Goal: Information Seeking & Learning: Learn about a topic

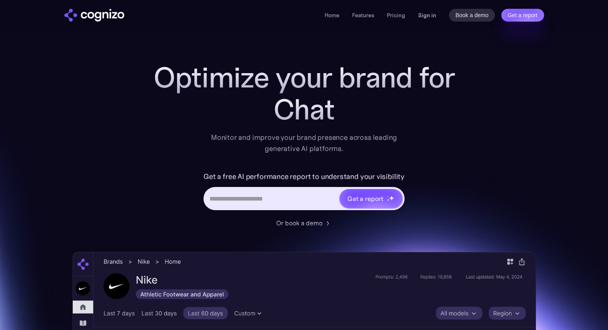
click at [426, 15] on link "Sign in" at bounding box center [427, 15] width 18 height 10
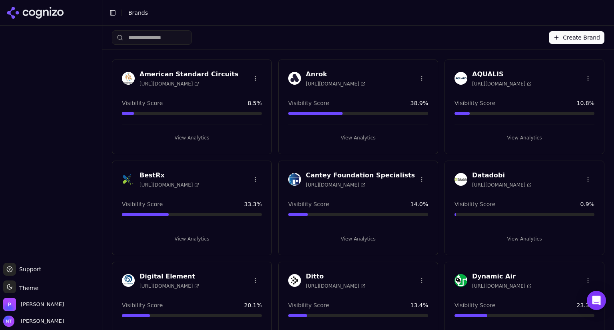
click at [158, 39] on input "search" at bounding box center [152, 37] width 80 height 14
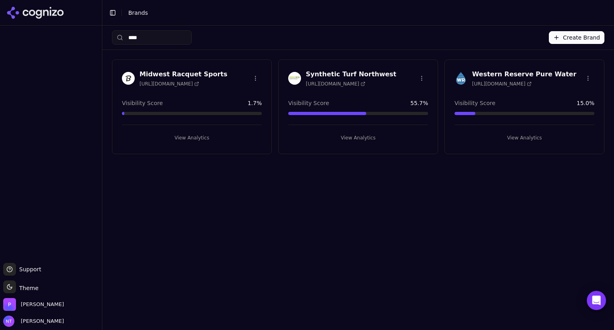
type input "****"
click at [500, 70] on h3 "Western Reserve Pure Water" at bounding box center [524, 75] width 104 height 10
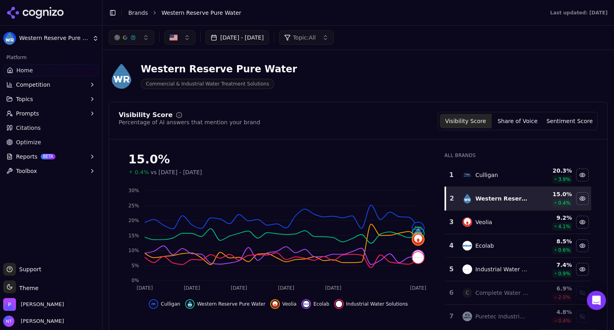
click at [269, 36] on button "[DATE] - [DATE]" at bounding box center [237, 37] width 64 height 14
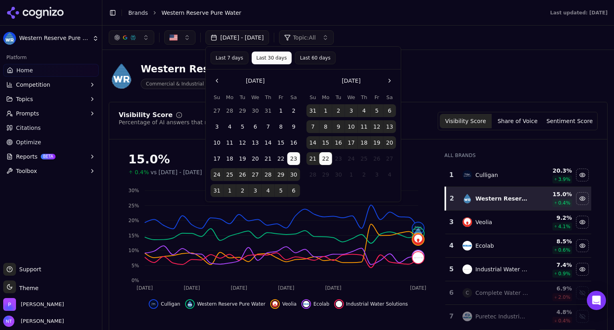
click at [305, 56] on button "Last 60 days" at bounding box center [315, 58] width 41 height 13
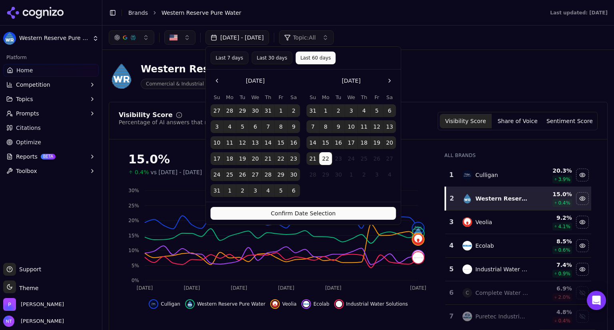
click at [315, 211] on button "Confirm Date Selection" at bounding box center [303, 213] width 185 height 13
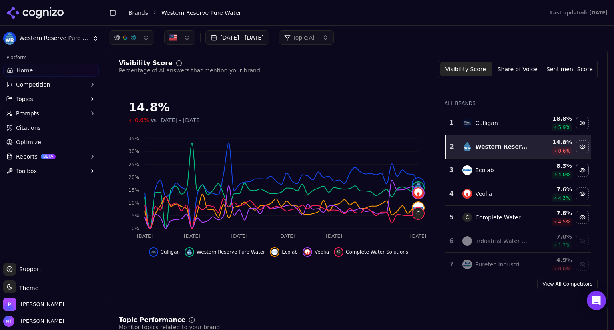
scroll to position [52, 0]
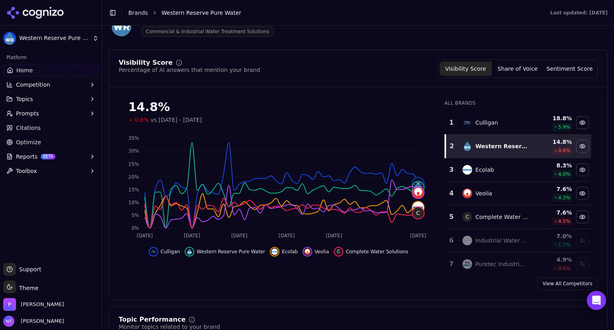
click at [529, 71] on button "Share of Voice" at bounding box center [518, 69] width 52 height 14
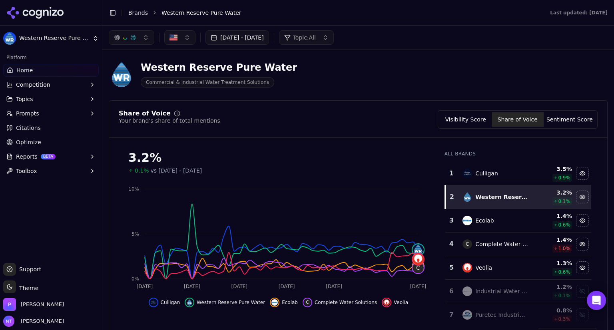
scroll to position [0, 0]
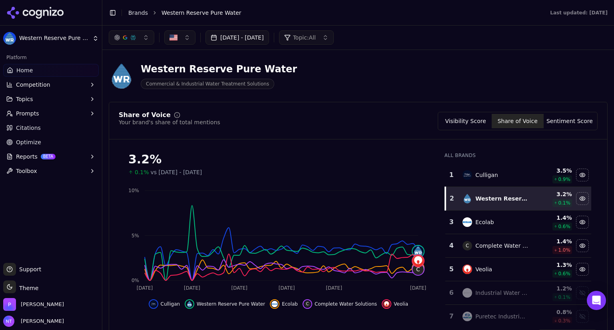
click at [262, 36] on button "[DATE] - [DATE]" at bounding box center [237, 37] width 64 height 14
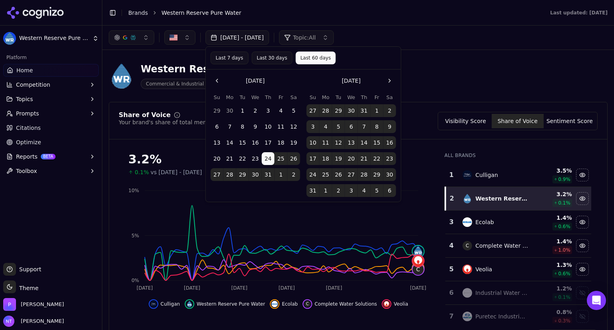
click at [214, 84] on button "Go to the Previous Month" at bounding box center [217, 80] width 13 height 13
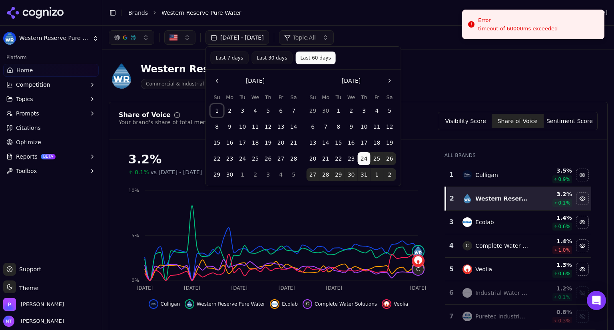
click at [217, 111] on button "1" at bounding box center [217, 110] width 13 height 13
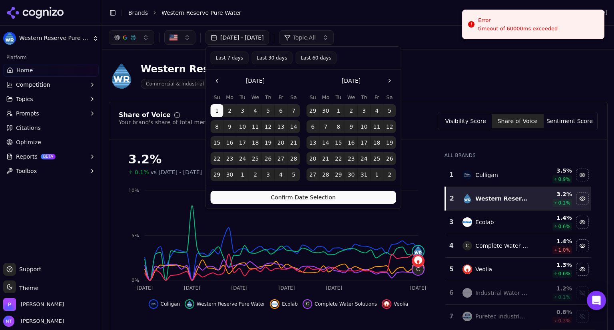
click at [389, 80] on button "Go to the Next Month" at bounding box center [389, 80] width 13 height 13
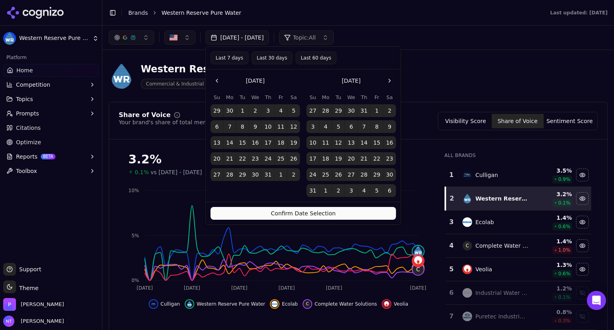
click at [313, 191] on button "31" at bounding box center [313, 190] width 13 height 13
click at [311, 215] on button "Confirm Date Selection" at bounding box center [303, 213] width 185 height 13
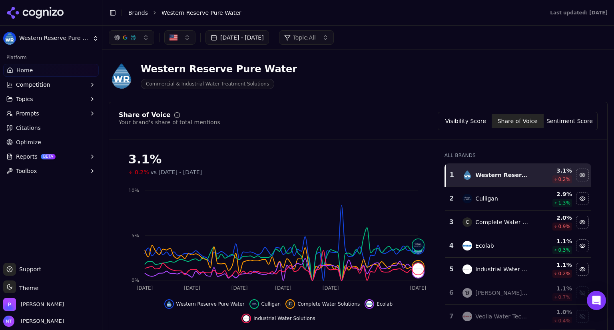
click at [261, 38] on button "[DATE] - [DATE]" at bounding box center [237, 37] width 64 height 14
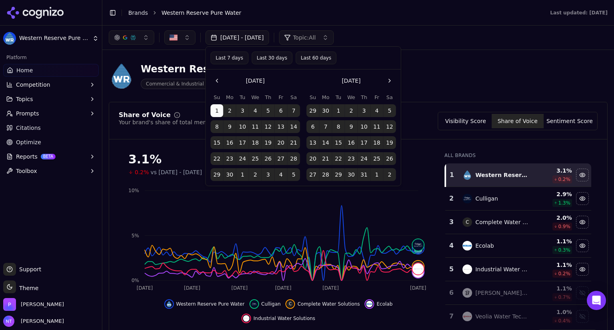
click at [401, 26] on div "[DATE] - [DATE] Topic: All" at bounding box center [358, 38] width 512 height 24
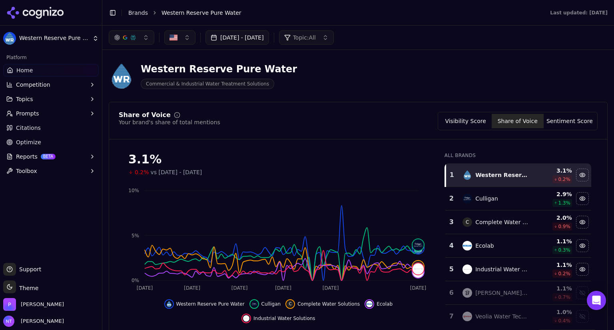
click at [457, 126] on button "Visibility Score" at bounding box center [466, 121] width 52 height 14
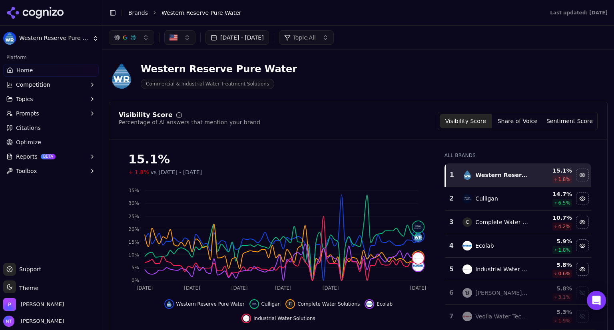
click at [145, 40] on button "button" at bounding box center [132, 37] width 46 height 14
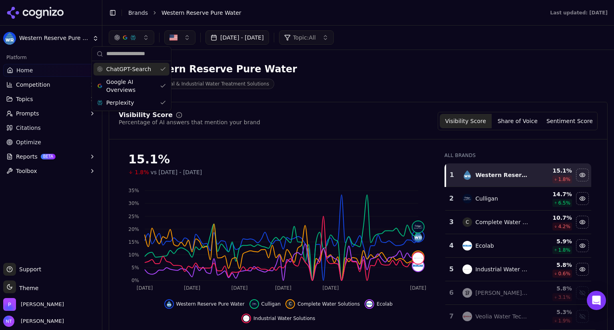
click at [162, 69] on div "ChatGPT-Search" at bounding box center [132, 69] width 76 height 13
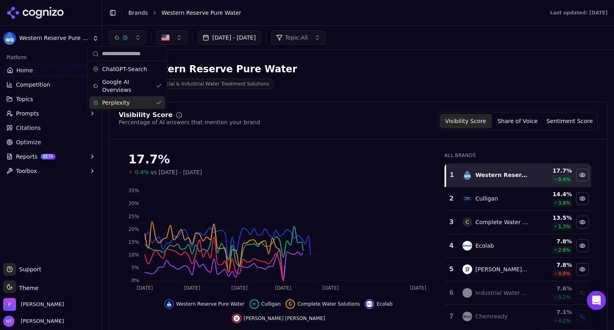
click at [157, 104] on div "Perplexity" at bounding box center [127, 102] width 76 height 13
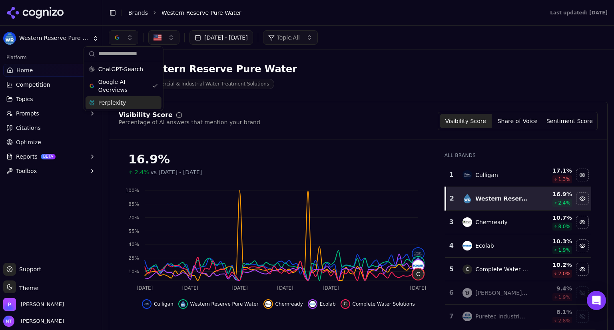
scroll to position [12, 0]
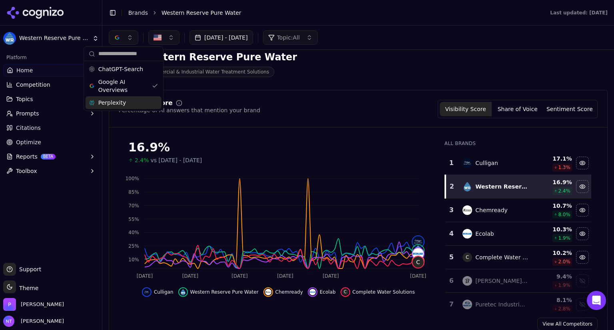
click at [514, 105] on button "Share of Voice" at bounding box center [518, 109] width 52 height 14
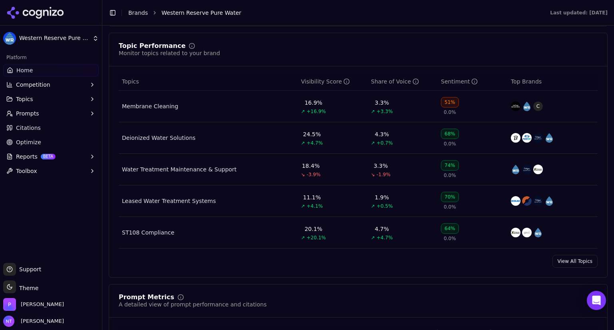
scroll to position [327, 0]
click at [577, 263] on link "View All Topics" at bounding box center [574, 260] width 45 height 13
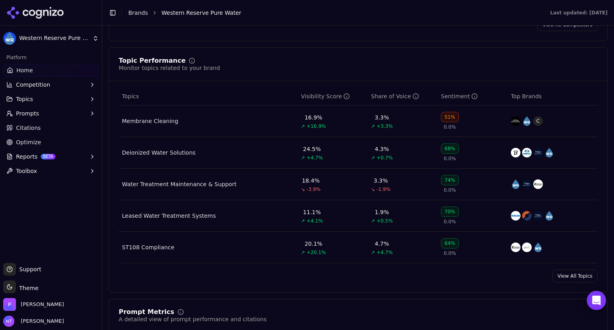
scroll to position [312, 0]
click at [318, 41] on button "Topic: All" at bounding box center [290, 37] width 55 height 14
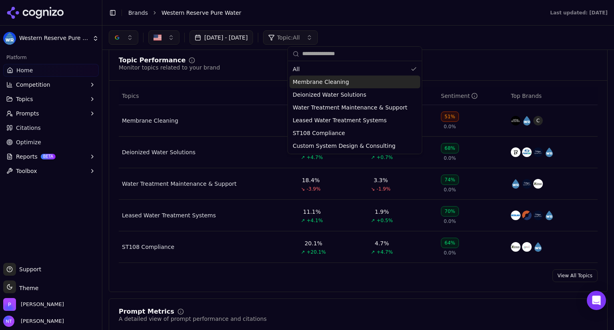
click at [350, 80] on div "Membrane Cleaning" at bounding box center [354, 82] width 131 height 13
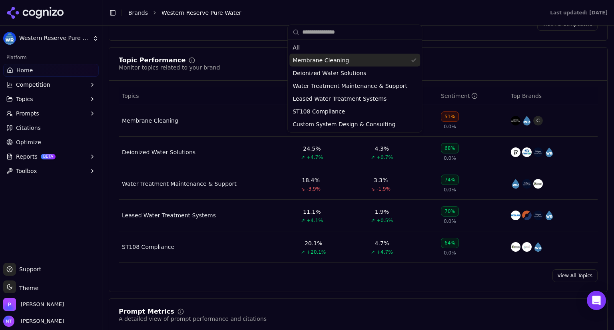
click at [488, 69] on div "Topic Performance Monitor topics related to your brand" at bounding box center [358, 64] width 479 height 14
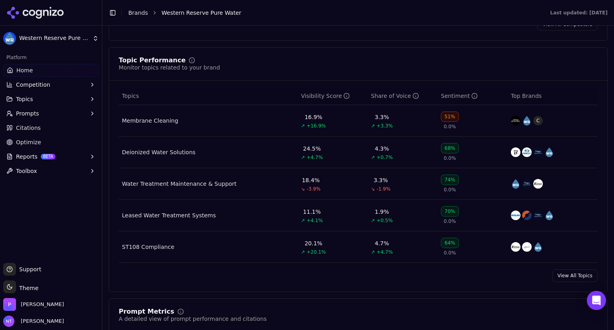
click at [572, 272] on link "View All Topics" at bounding box center [574, 275] width 45 height 13
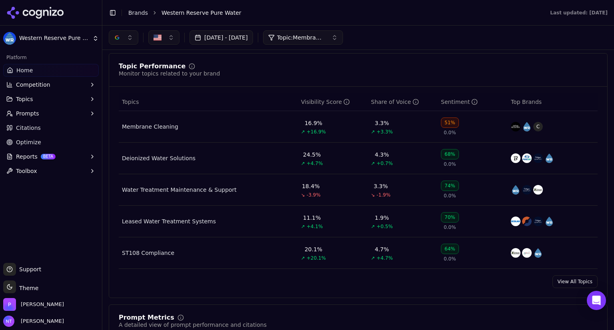
scroll to position [305, 0]
click at [325, 36] on span "Topic: Membrane Cleaning" at bounding box center [301, 38] width 48 height 8
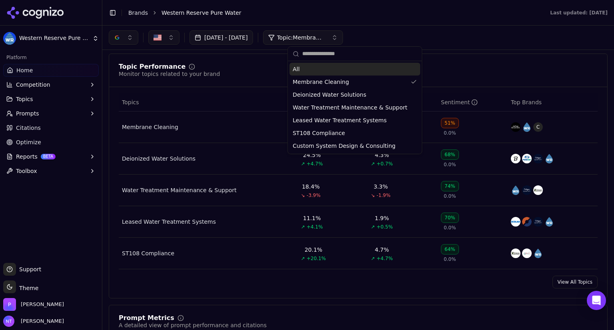
click at [310, 68] on div "All" at bounding box center [354, 69] width 131 height 13
click at [295, 69] on span "All" at bounding box center [296, 69] width 7 height 8
click at [430, 67] on div "Topic Performance Monitor topics related to your brand" at bounding box center [358, 71] width 479 height 14
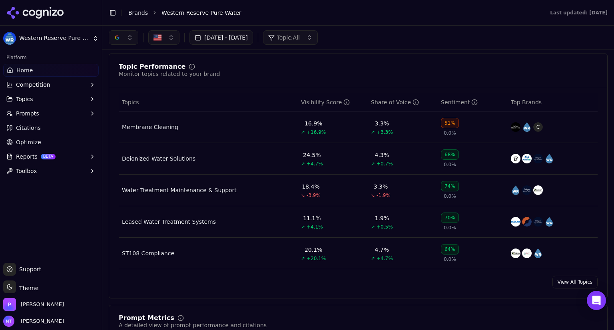
click at [449, 61] on div "Topic Performance Monitor topics related to your brand Topics Visibility Score …" at bounding box center [358, 176] width 499 height 245
click at [130, 40] on button "button" at bounding box center [124, 37] width 30 height 14
click at [123, 70] on span "ChatGPT-Search" at bounding box center [120, 69] width 45 height 8
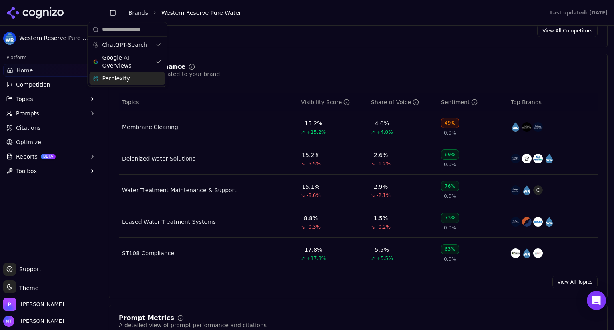
click at [124, 80] on span "Perplexity" at bounding box center [116, 78] width 28 height 8
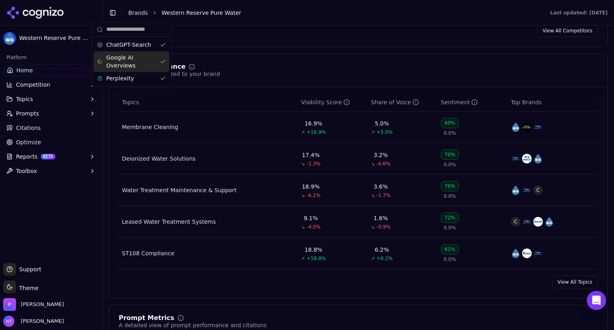
click at [270, 60] on div "Topic Performance Monitor topics related to your brand Topics Visibility Score …" at bounding box center [358, 176] width 499 height 245
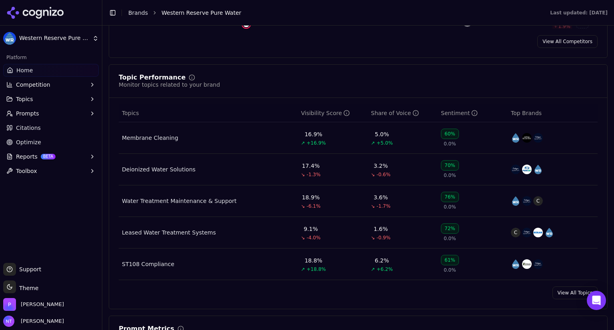
scroll to position [294, 0]
click at [334, 38] on button "Topic: All" at bounding box center [306, 37] width 55 height 14
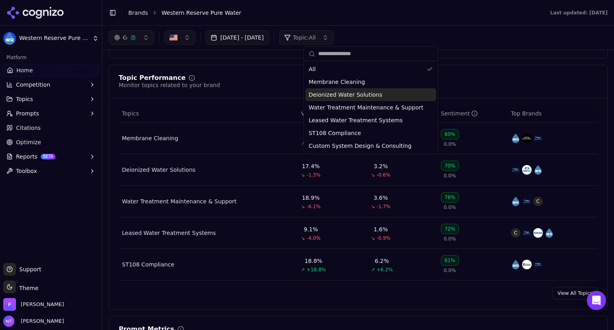
click at [355, 100] on div "Deionized Water Solutions" at bounding box center [370, 94] width 131 height 13
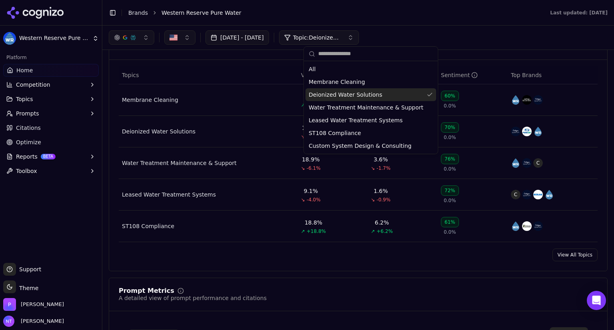
scroll to position [256, 0]
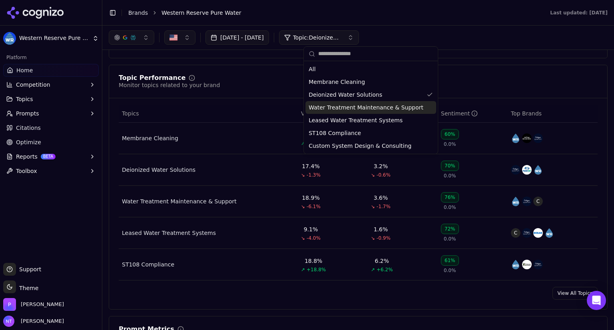
click at [369, 109] on span "Water Treatment Maintenance & Support" at bounding box center [366, 108] width 115 height 8
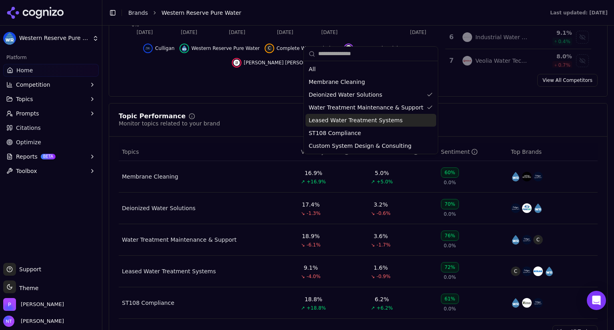
scroll to position [294, 0]
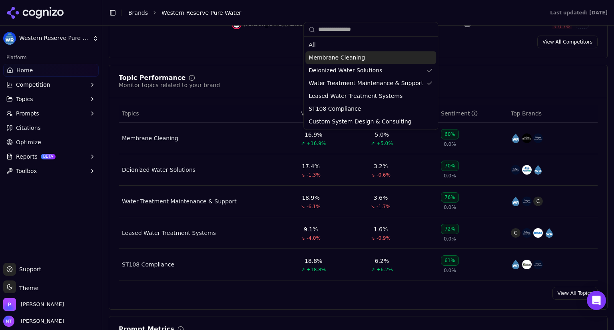
click at [365, 80] on div "All Membrane Cleaning Deionized Water Solutions Water Treatment Maintenance & S…" at bounding box center [370, 83] width 131 height 90
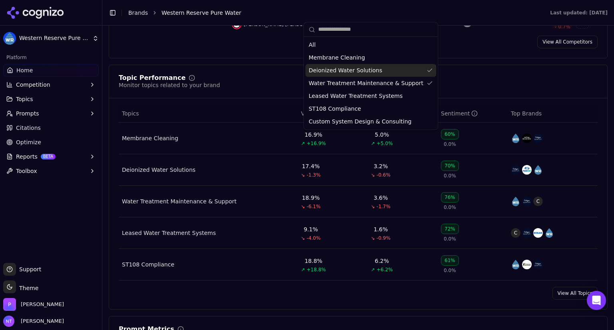
click at [382, 72] on div "Deionized Water Solutions" at bounding box center [370, 70] width 131 height 13
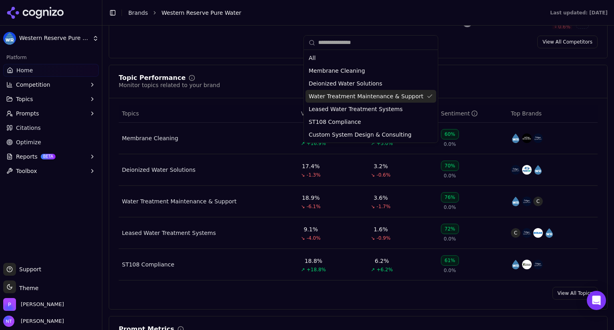
click at [387, 109] on div "All Membrane Cleaning Deionized Water Solutions Water Treatment Maintenance & S…" at bounding box center [370, 97] width 131 height 90
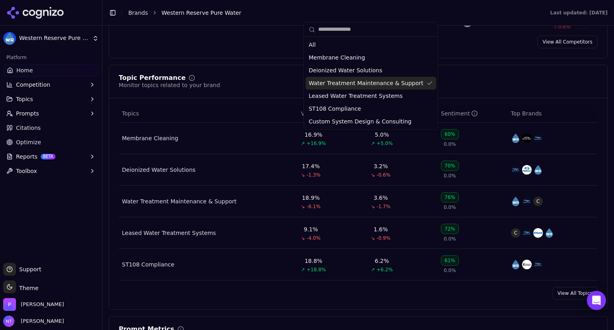
click at [405, 82] on span "Water Treatment Maintenance & Support" at bounding box center [366, 83] width 115 height 8
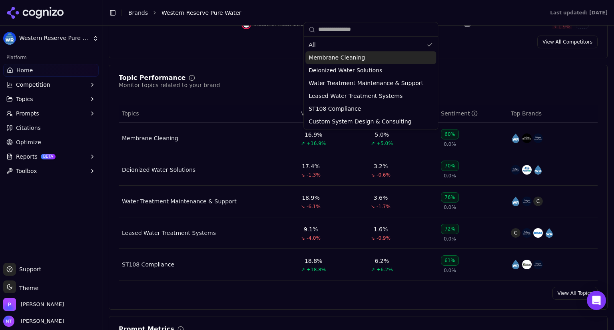
click at [347, 58] on span "Membrane Cleaning" at bounding box center [337, 58] width 56 height 8
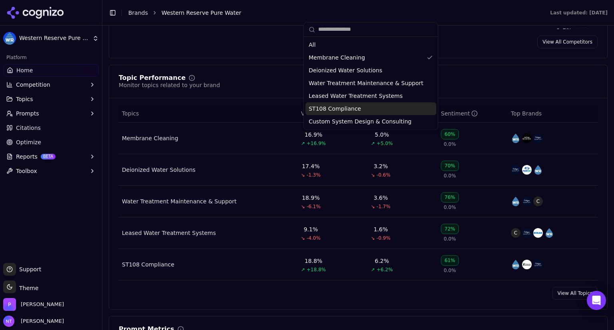
click at [354, 108] on div "ST108 Compliance" at bounding box center [370, 108] width 131 height 13
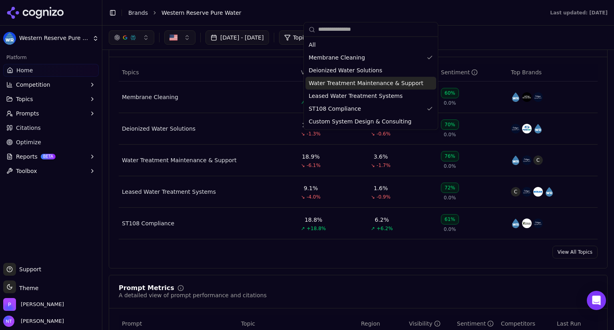
scroll to position [318, 0]
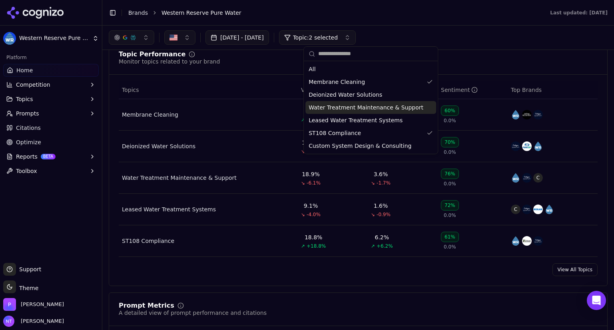
click at [389, 271] on div "View All Topics" at bounding box center [358, 269] width 498 height 13
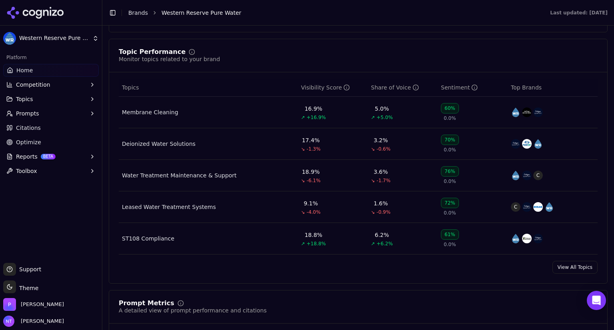
scroll to position [321, 0]
click at [569, 267] on link "View All Topics" at bounding box center [574, 266] width 45 height 13
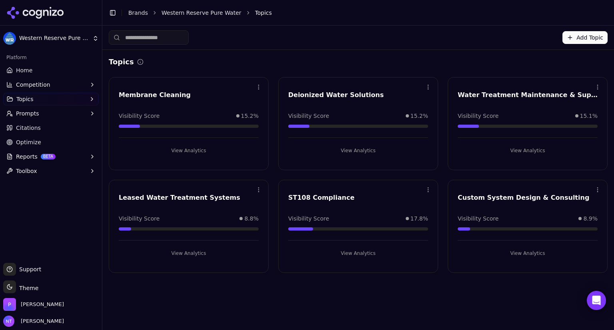
click at [191, 146] on button "View Analytics" at bounding box center [189, 150] width 140 height 13
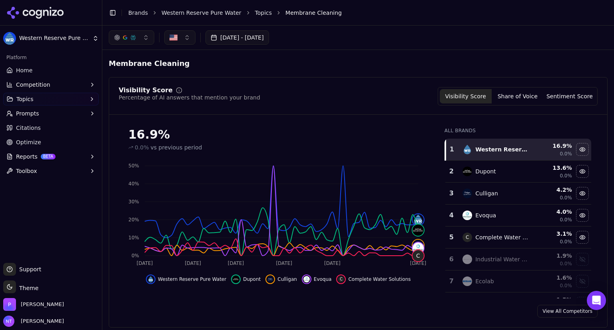
click at [146, 37] on button "button" at bounding box center [132, 37] width 46 height 14
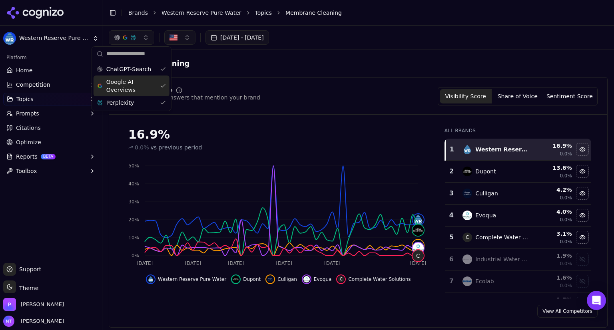
click at [156, 84] on span "Google AI Overviews" at bounding box center [131, 86] width 50 height 16
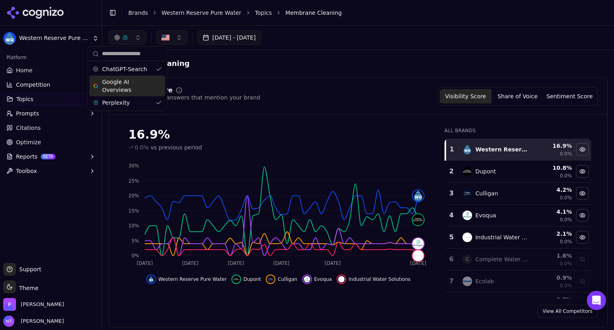
click at [560, 154] on span "0.0%" at bounding box center [566, 154] width 12 height 6
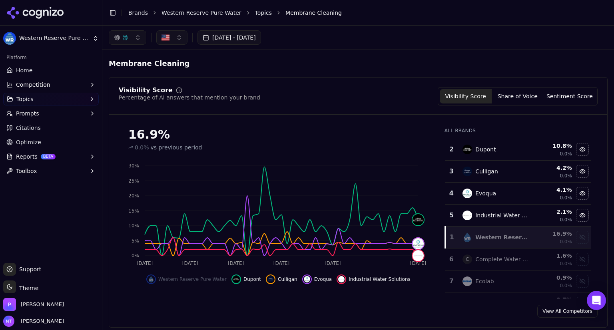
click at [538, 236] on div "16.9 %" at bounding box center [553, 234] width 37 height 8
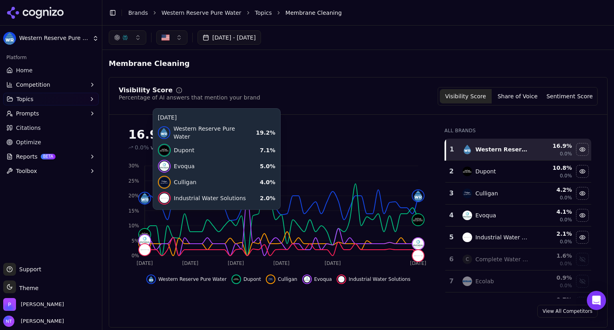
click at [148, 215] on icon "[DATE] [DATE] [DATE] [DATE] Aug [DATE] 0% 5% 10% 15% 20% 25% 30%" at bounding box center [276, 214] width 315 height 112
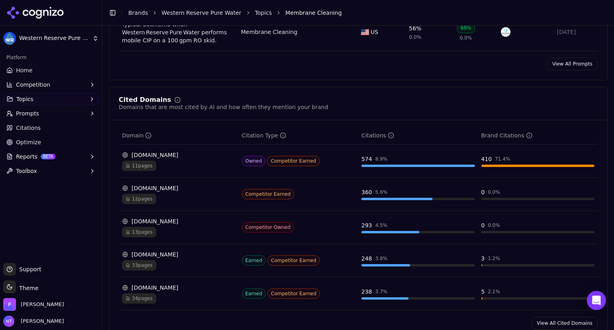
scroll to position [531, 0]
click at [47, 160] on button "Reports BETA" at bounding box center [51, 156] width 96 height 13
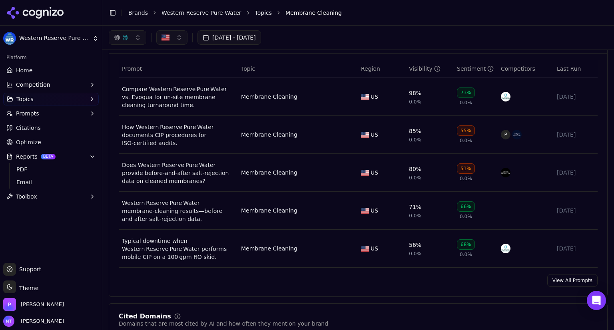
scroll to position [312, 0]
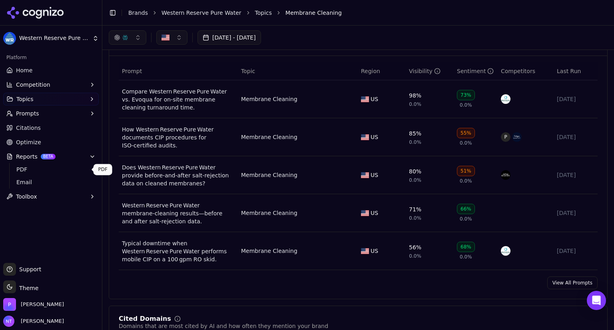
click at [45, 171] on span "PDF" at bounding box center [51, 169] width 70 height 8
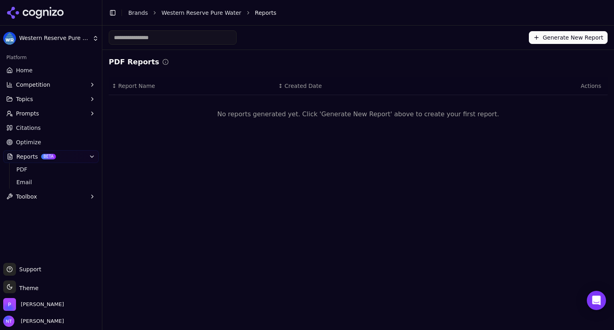
click at [556, 35] on button "Generate New Report" at bounding box center [568, 37] width 79 height 13
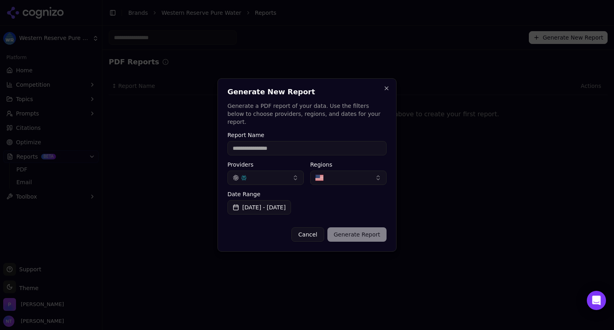
click at [297, 144] on input "Report Name" at bounding box center [306, 148] width 159 height 14
type input "*"
type input "**********"
click at [291, 173] on button "button" at bounding box center [265, 178] width 76 height 14
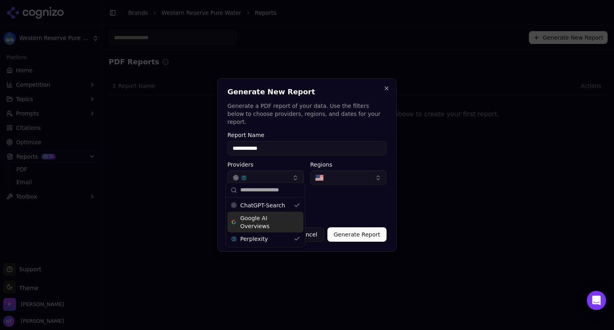
click at [289, 223] on span "Google AI Overviews" at bounding box center [265, 222] width 50 height 16
click at [359, 195] on div "Date Range [DATE] - [DATE]" at bounding box center [306, 202] width 159 height 23
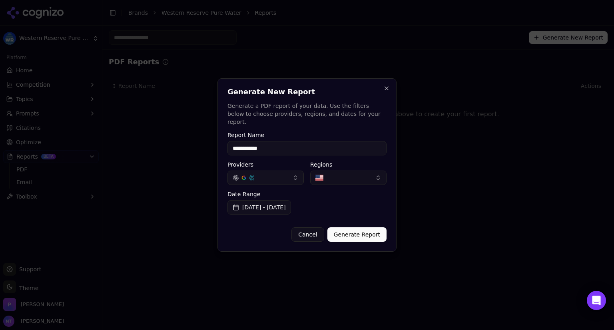
click at [361, 231] on button "Generate Report" at bounding box center [356, 234] width 59 height 14
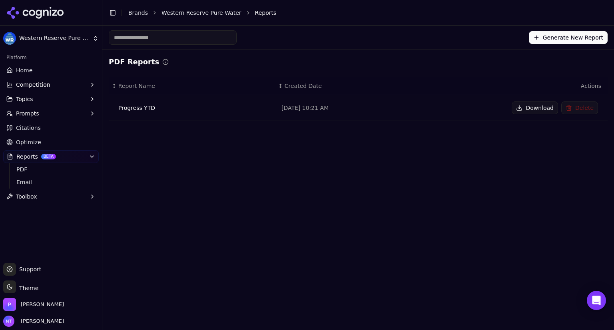
click at [127, 109] on div "Progress YTD" at bounding box center [193, 108] width 150 height 8
click at [532, 109] on button "Download" at bounding box center [535, 108] width 46 height 13
click at [27, 167] on span "PDF" at bounding box center [51, 169] width 70 height 8
click at [32, 67] on link "Home" at bounding box center [51, 70] width 96 height 13
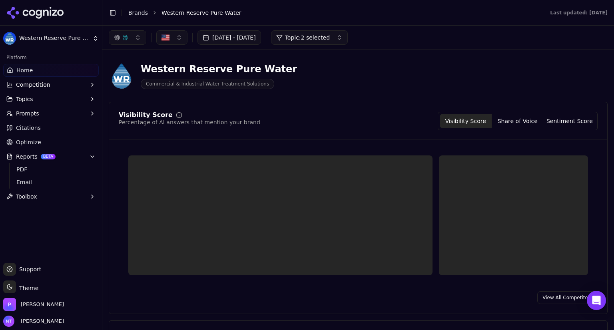
click at [50, 41] on html "Western Reserve Pure Water Platform Home Competition Topics Prompts Citations O…" at bounding box center [307, 165] width 614 height 330
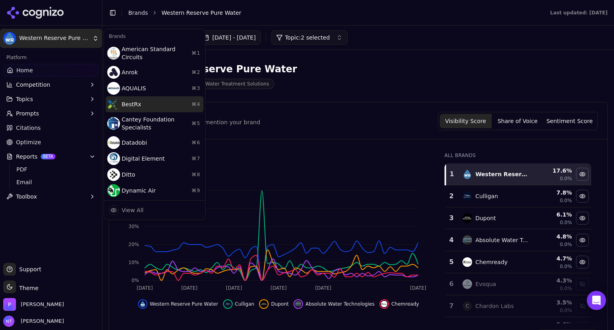
click at [156, 96] on div "BestRx ⌘ 4" at bounding box center [155, 104] width 98 height 16
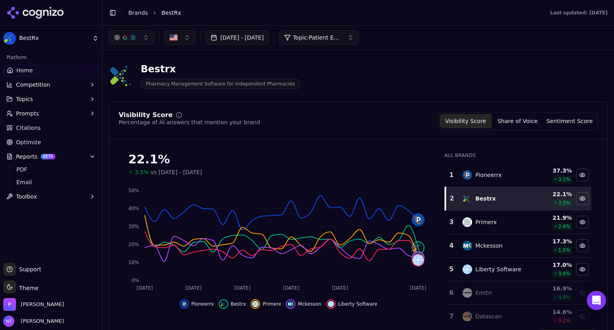
click at [263, 36] on button "[DATE] - [DATE]" at bounding box center [237, 37] width 64 height 14
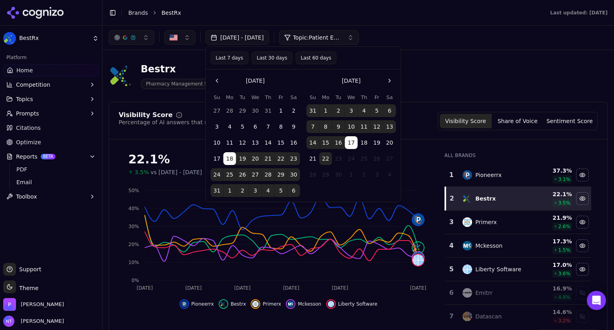
click at [217, 81] on button "Go to the Previous Month" at bounding box center [217, 80] width 13 height 13
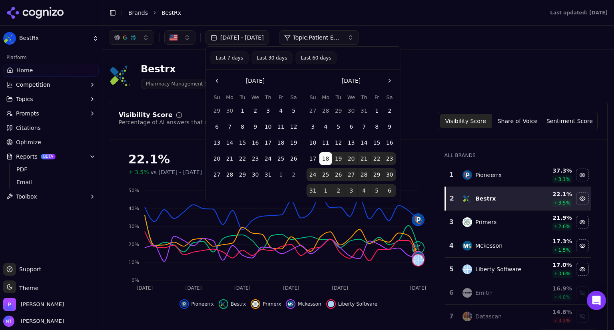
click at [478, 81] on div "Bestrx Pharmacy Management Software for Independent Pharmacies" at bounding box center [358, 75] width 499 height 39
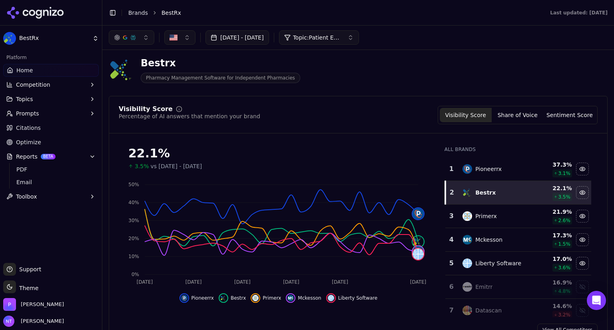
scroll to position [6, 0]
click at [269, 40] on button "[DATE] - [DATE]" at bounding box center [237, 37] width 64 height 14
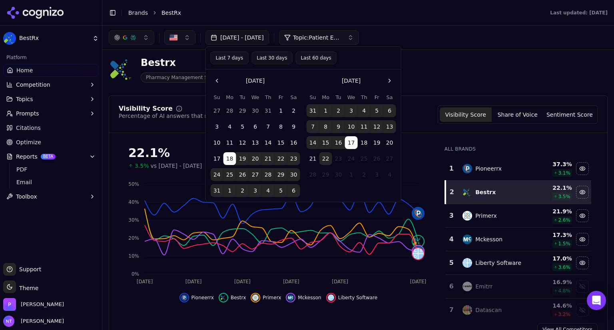
click at [217, 79] on button "Go to the Previous Month" at bounding box center [217, 80] width 13 height 13
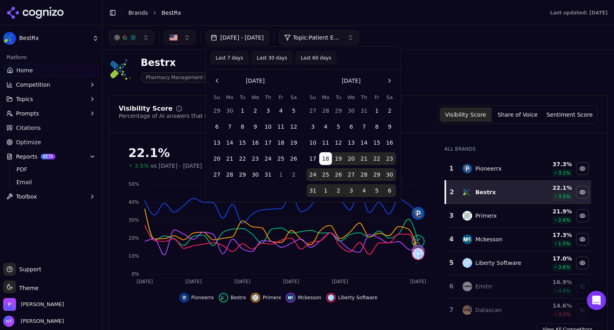
click at [217, 79] on button "Go to the Previous Month" at bounding box center [217, 80] width 13 height 13
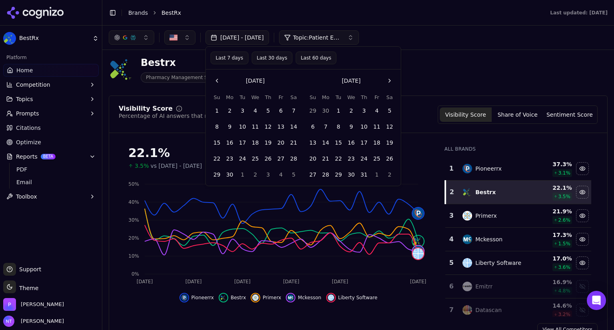
click at [337, 112] on button "1" at bounding box center [338, 110] width 13 height 13
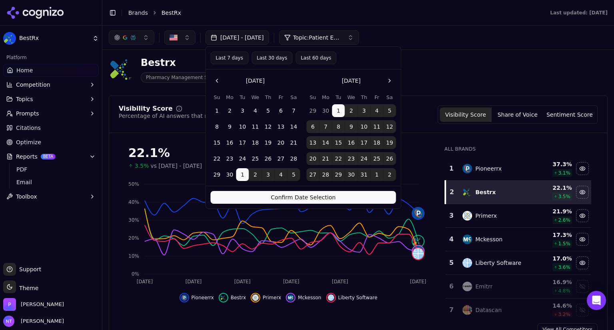
click at [387, 79] on button "Go to the Next Month" at bounding box center [389, 80] width 13 height 13
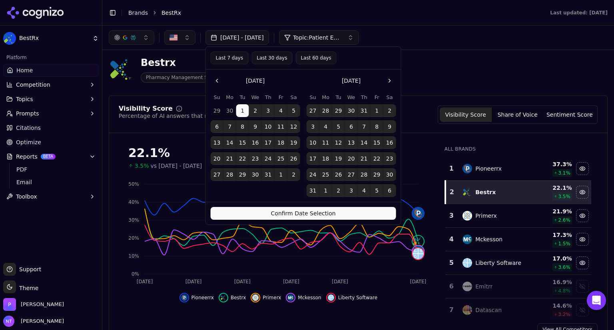
click at [387, 79] on button "Go to the Next Month" at bounding box center [389, 80] width 13 height 13
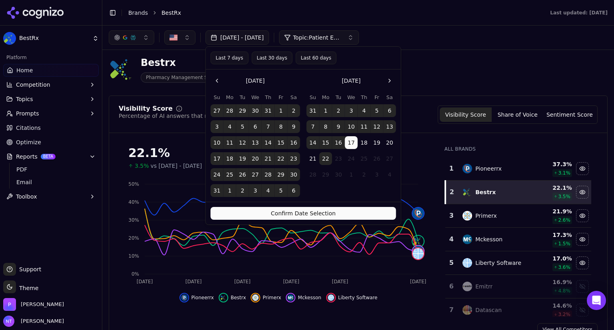
click at [326, 157] on button "22" at bounding box center [325, 158] width 13 height 13
click at [312, 214] on button "Confirm Date Selection" at bounding box center [303, 213] width 185 height 13
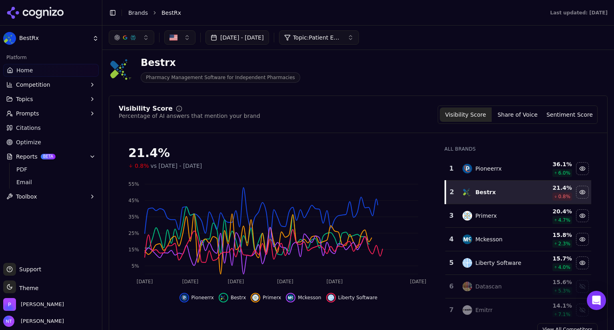
click at [341, 36] on span "Topic: Patient Engagement and Communication Tools" at bounding box center [317, 38] width 48 height 8
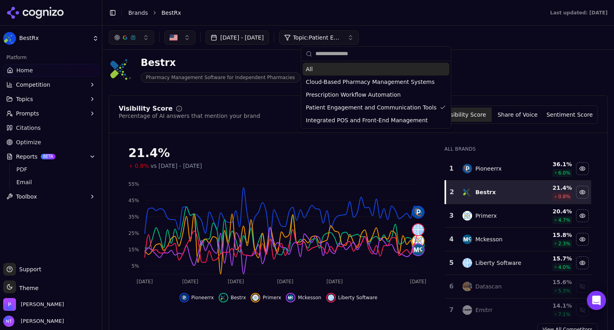
click at [333, 68] on div "All" at bounding box center [376, 69] width 147 height 13
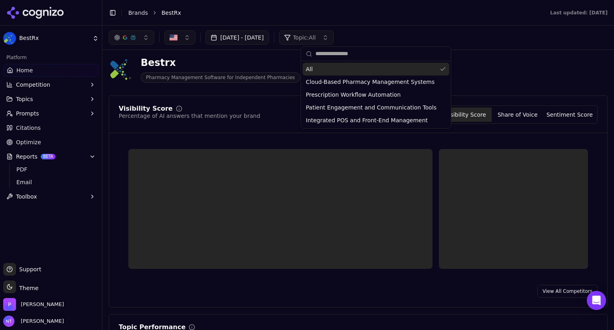
click at [499, 48] on div "[DATE] - [DATE] Topic: All" at bounding box center [358, 38] width 512 height 24
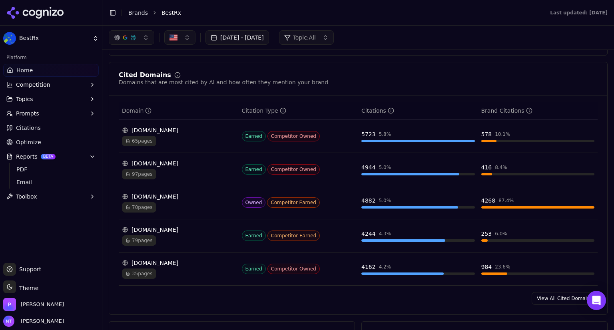
scroll to position [788, 0]
click at [152, 192] on div "[DOMAIN_NAME]" at bounding box center [179, 196] width 114 height 8
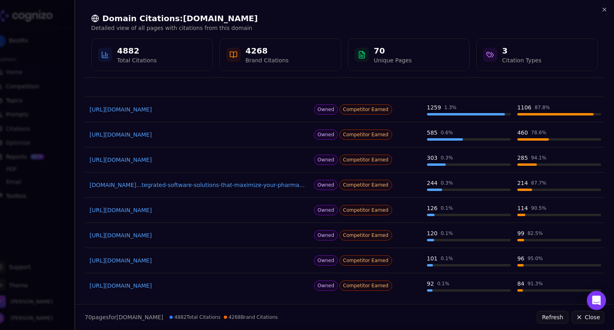
scroll to position [60, 0]
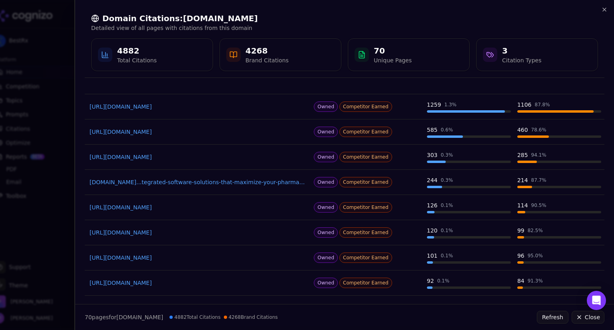
click at [377, 63] on div "Unique Pages" at bounding box center [393, 60] width 38 height 8
click at [364, 55] on icon at bounding box center [362, 55] width 8 height 8
click at [377, 52] on div "70" at bounding box center [393, 50] width 38 height 11
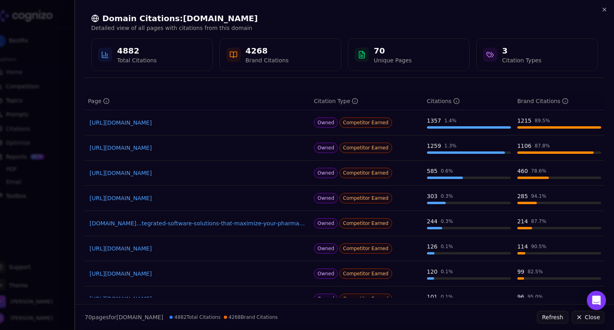
scroll to position [0, 0]
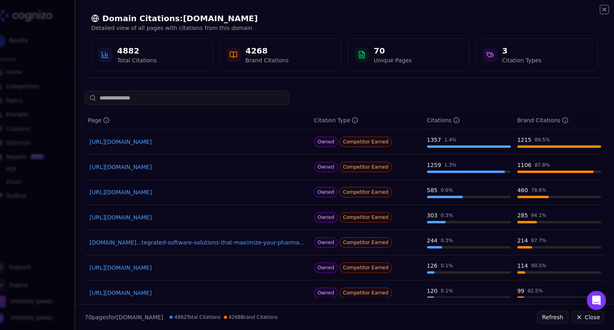
click at [602, 11] on icon "button" at bounding box center [604, 9] width 6 height 6
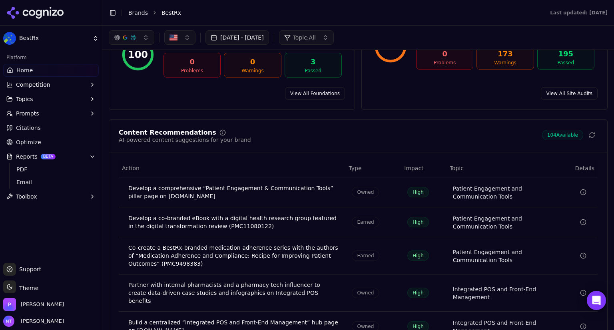
scroll to position [1115, 0]
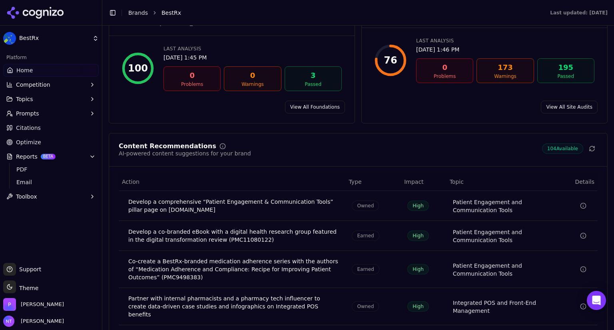
click at [60, 114] on button "Prompts" at bounding box center [51, 113] width 96 height 13
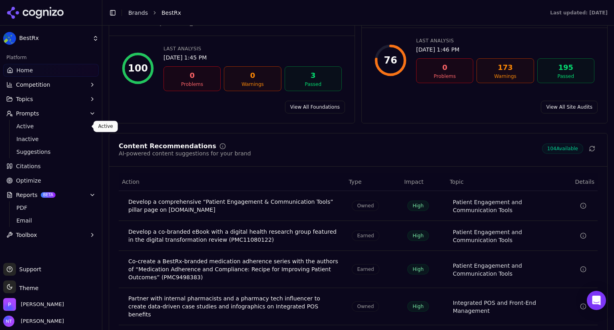
click at [24, 125] on span "Active" at bounding box center [51, 126] width 70 height 8
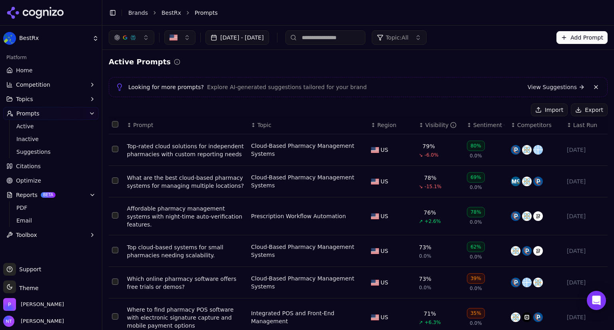
click at [428, 126] on div "Visibility" at bounding box center [441, 125] width 32 height 8
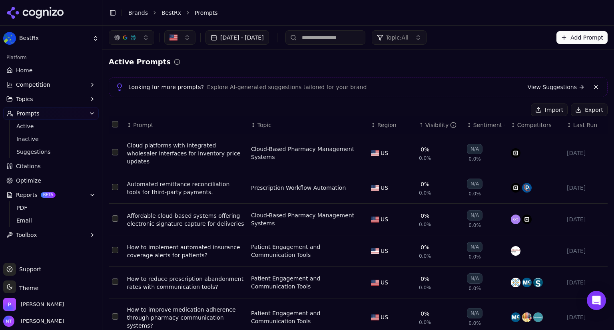
click at [428, 126] on div "Visibility" at bounding box center [441, 125] width 32 height 8
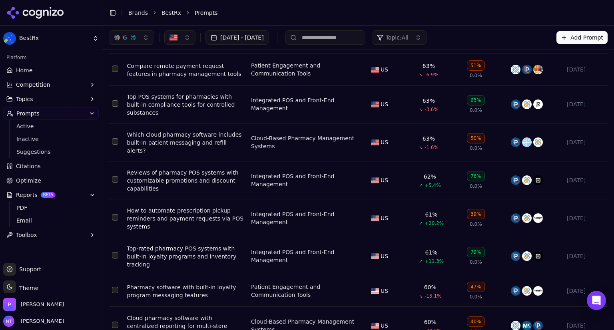
scroll to position [675, 0]
click at [409, 37] on span "Topic: All" at bounding box center [397, 38] width 23 height 8
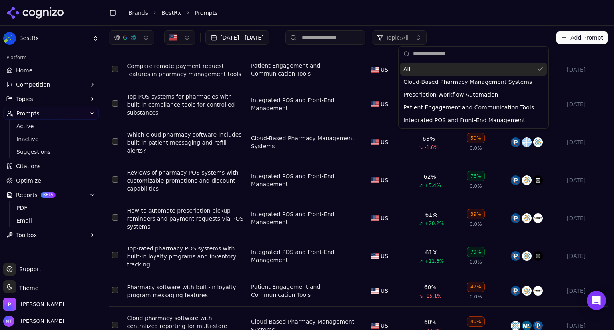
click at [409, 37] on span "Topic: All" at bounding box center [397, 38] width 23 height 8
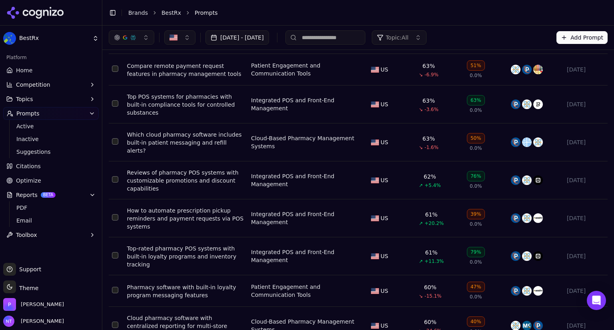
click at [409, 37] on span "Topic: All" at bounding box center [397, 38] width 23 height 8
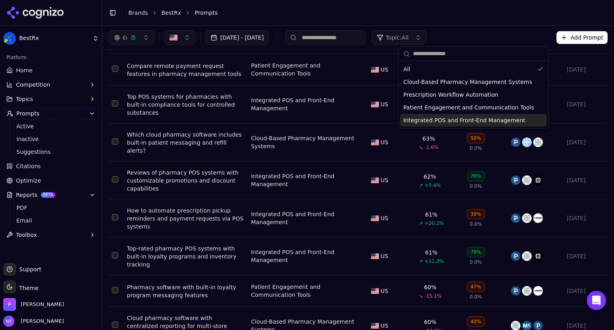
click at [416, 121] on span "Integrated POS and Front-End Management" at bounding box center [464, 120] width 122 height 8
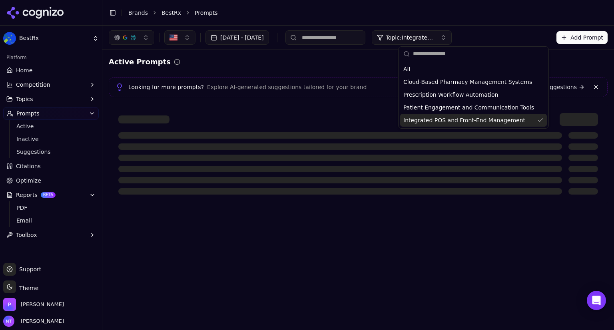
click at [390, 200] on div at bounding box center [358, 154] width 499 height 101
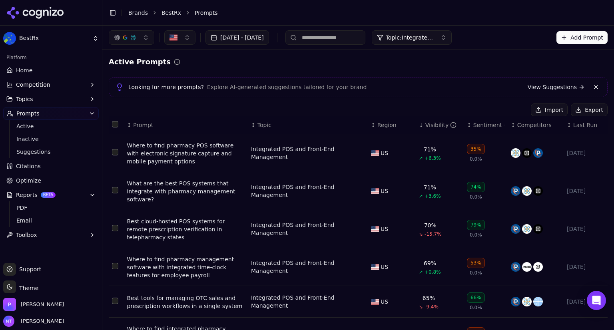
click at [425, 125] on div "Visibility" at bounding box center [441, 125] width 32 height 8
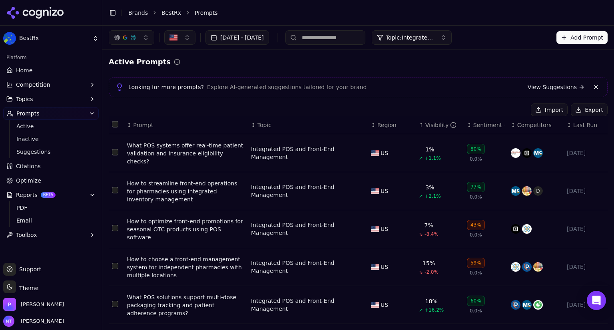
click at [425, 125] on div "Visibility" at bounding box center [441, 125] width 32 height 8
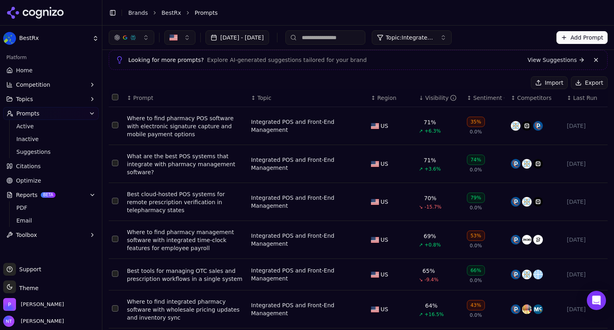
scroll to position [27, 0]
click at [114, 204] on button "Select row 3" at bounding box center [115, 201] width 6 height 6
click at [295, 88] on div "Deactivate ( 1 ) Import Export" at bounding box center [358, 82] width 499 height 13
click at [146, 39] on button "button" at bounding box center [132, 37] width 46 height 14
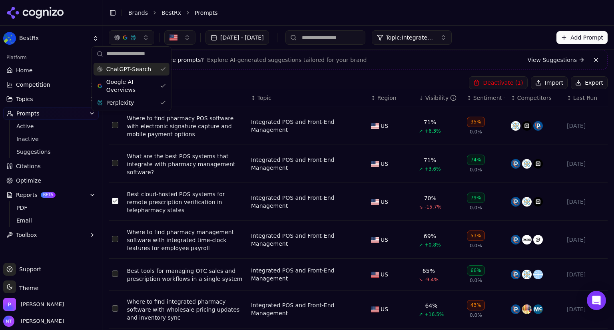
click at [162, 67] on div "ChatGPT-Search" at bounding box center [132, 69] width 76 height 13
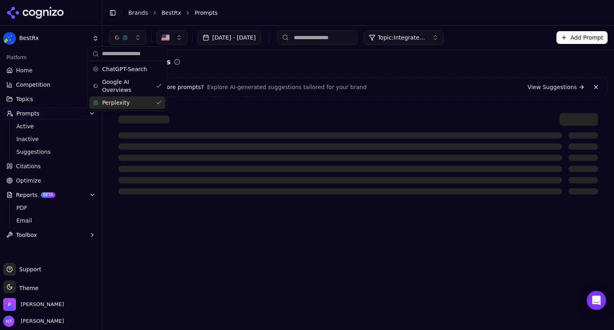
click at [156, 100] on div "Perplexity" at bounding box center [127, 102] width 76 height 13
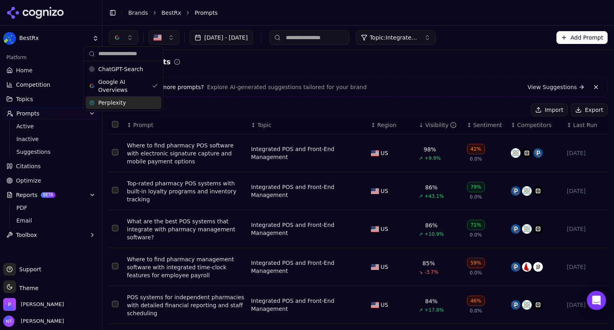
click at [211, 104] on div "Import Export" at bounding box center [358, 110] width 499 height 13
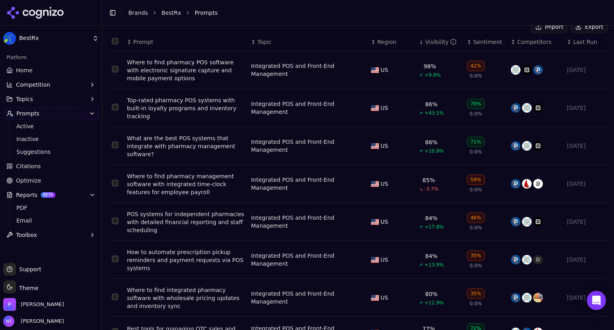
scroll to position [85, 0]
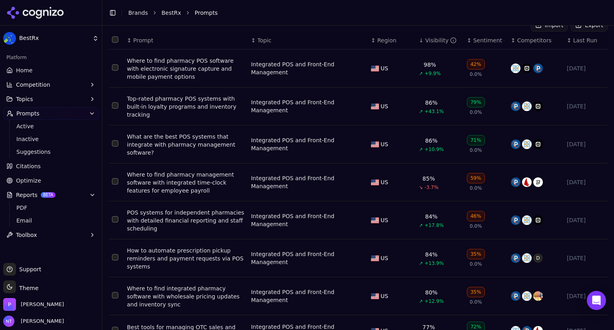
click at [305, 30] on div "Import Export" at bounding box center [358, 25] width 499 height 13
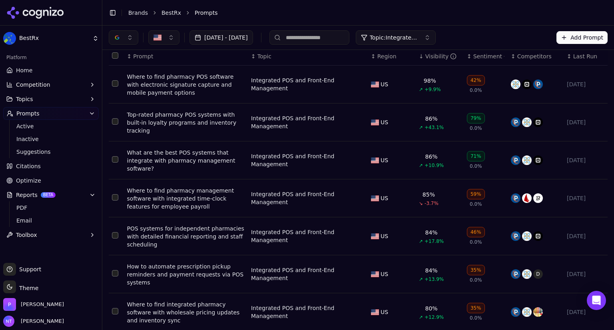
scroll to position [65, 0]
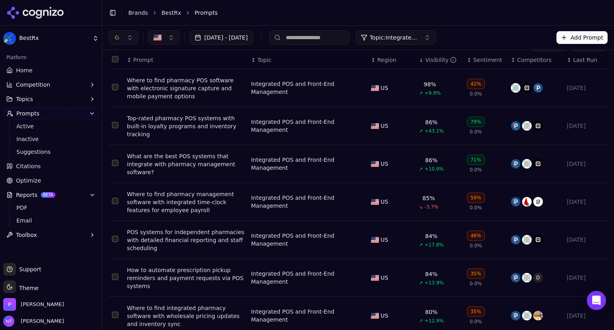
click at [130, 39] on button "button" at bounding box center [124, 37] width 30 height 14
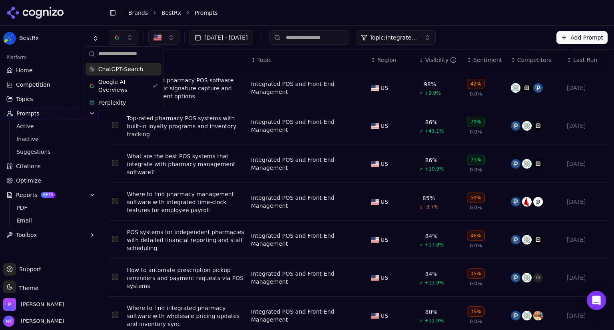
click at [149, 69] on div "ChatGPT-Search" at bounding box center [124, 69] width 76 height 13
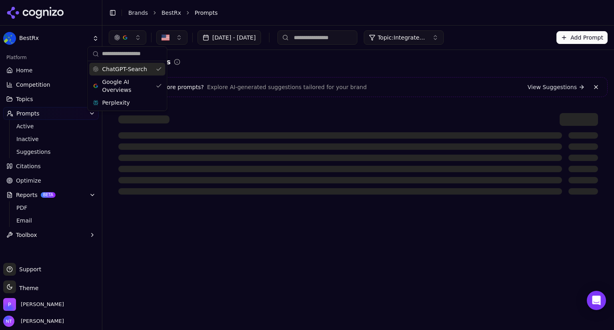
scroll to position [0, 0]
click at [160, 104] on div "Perplexity" at bounding box center [127, 102] width 76 height 13
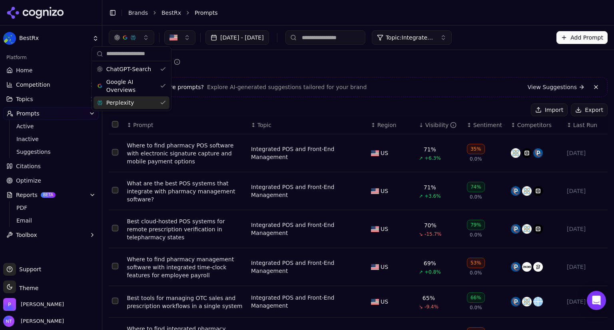
click at [338, 60] on div "Active Prompts" at bounding box center [358, 61] width 499 height 11
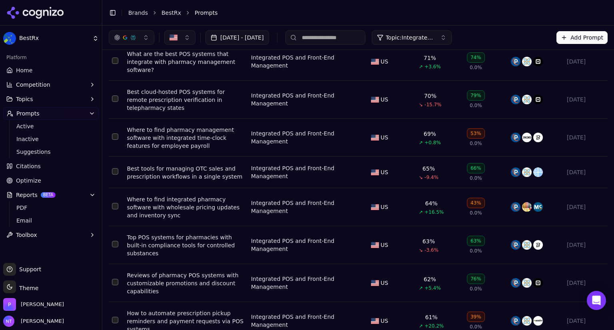
scroll to position [128, 0]
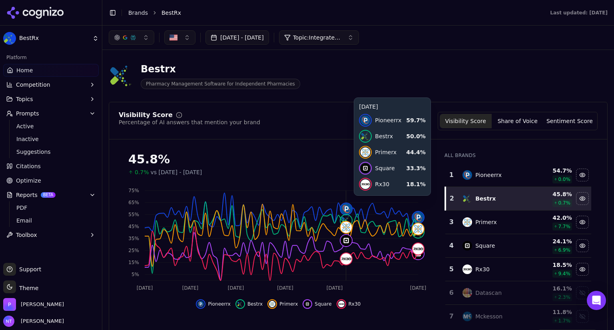
click at [298, 126] on div "Visibility Score Percentage of AI answers that mention your brand Visibility Sc…" at bounding box center [358, 121] width 479 height 18
click at [526, 118] on button "Share of Voice" at bounding box center [518, 121] width 52 height 14
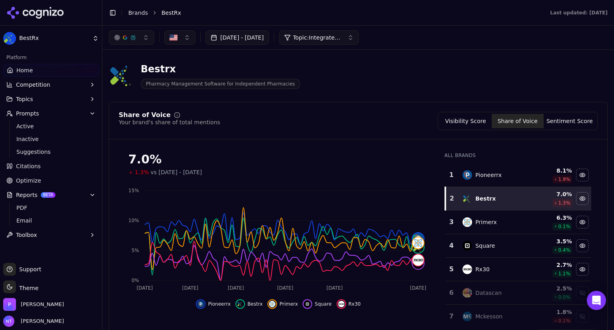
click at [483, 118] on button "Visibility Score" at bounding box center [466, 121] width 52 height 14
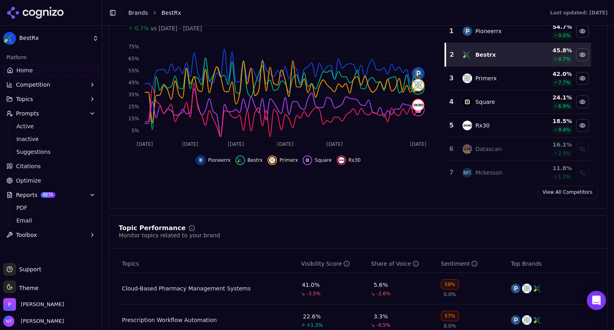
scroll to position [144, 0]
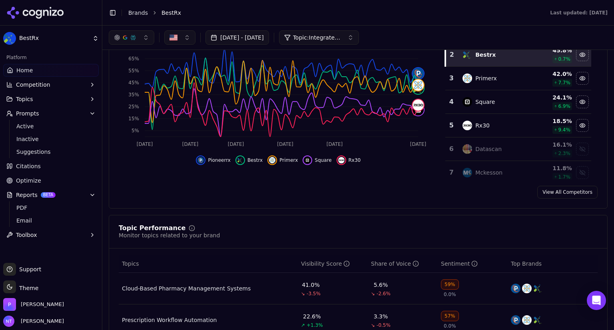
click at [359, 38] on button "Topic: Integrated POS and Front-End Management" at bounding box center [319, 37] width 80 height 14
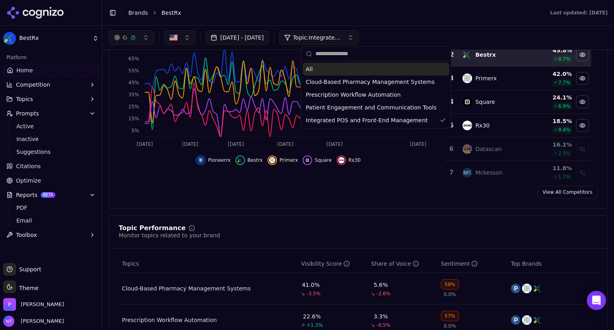
click at [339, 68] on div "All" at bounding box center [376, 69] width 147 height 13
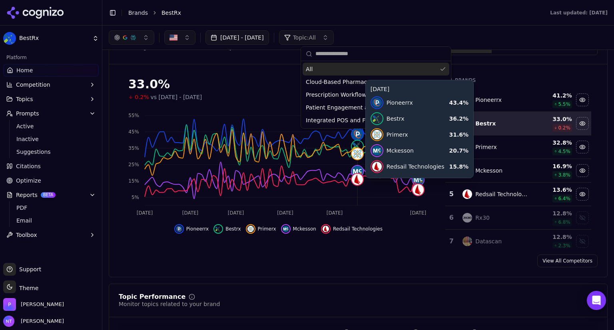
scroll to position [75, 0]
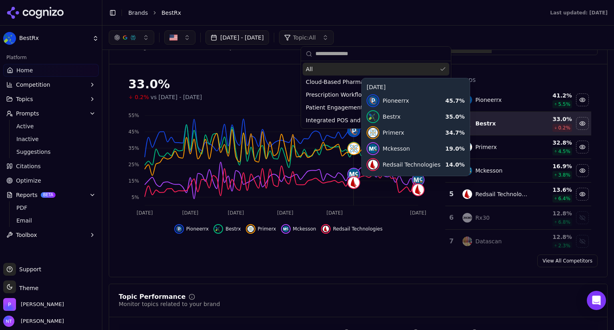
click at [446, 26] on div "[DATE] - [DATE] Topic: All" at bounding box center [358, 38] width 512 height 24
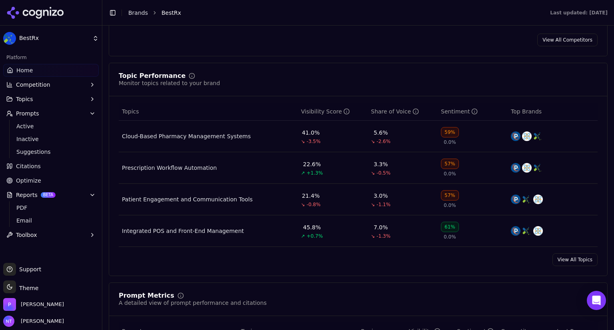
scroll to position [297, 0]
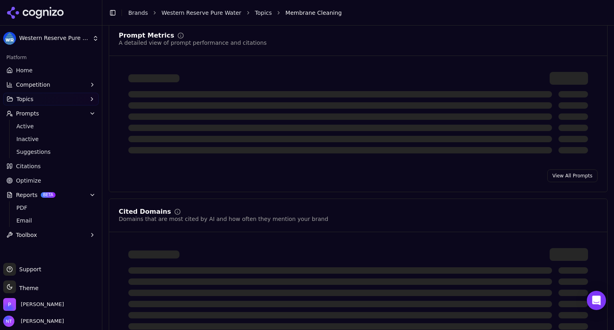
scroll to position [345, 0]
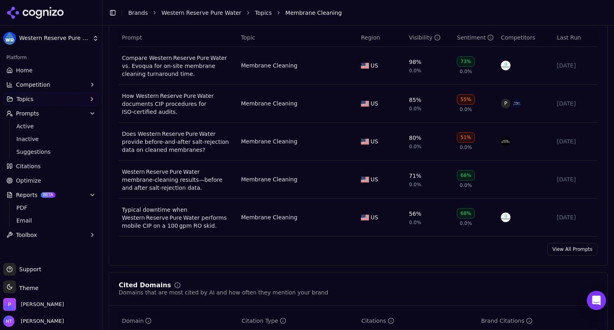
click at [23, 69] on span "Home" at bounding box center [24, 70] width 16 height 8
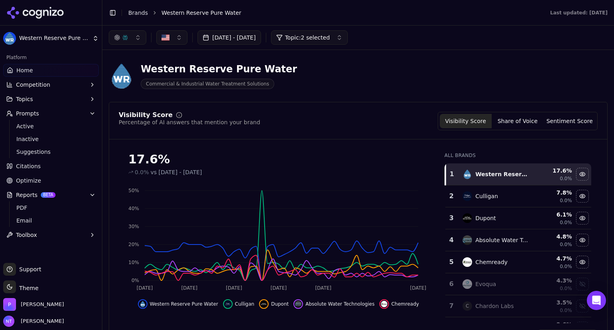
click at [136, 13] on link "Brands" at bounding box center [138, 13] width 20 height 6
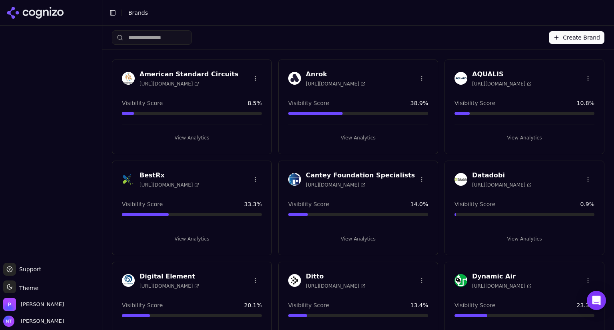
click at [487, 70] on h3 "AQUALIS" at bounding box center [502, 75] width 60 height 10
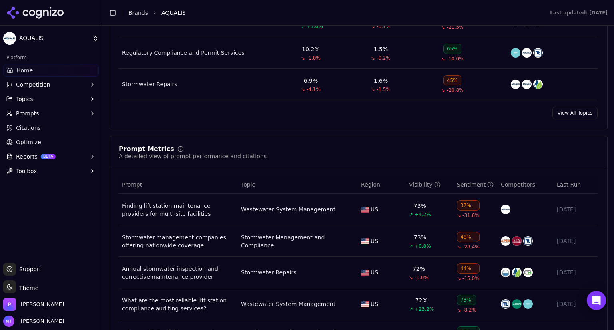
scroll to position [494, 0]
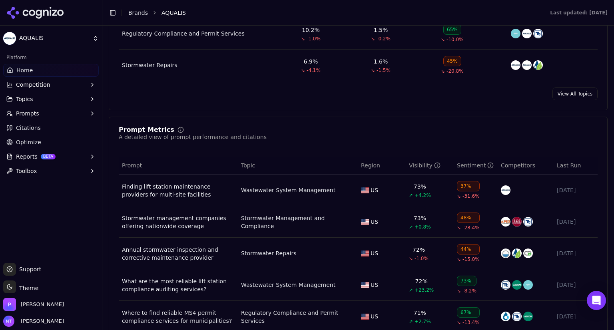
click at [33, 143] on span "Optimize" at bounding box center [28, 142] width 25 height 8
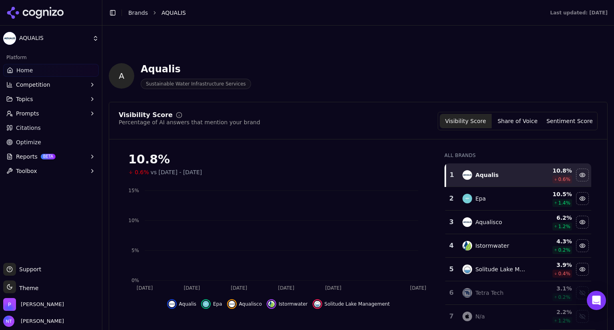
scroll to position [495, 0]
